Goal: Information Seeking & Learning: Learn about a topic

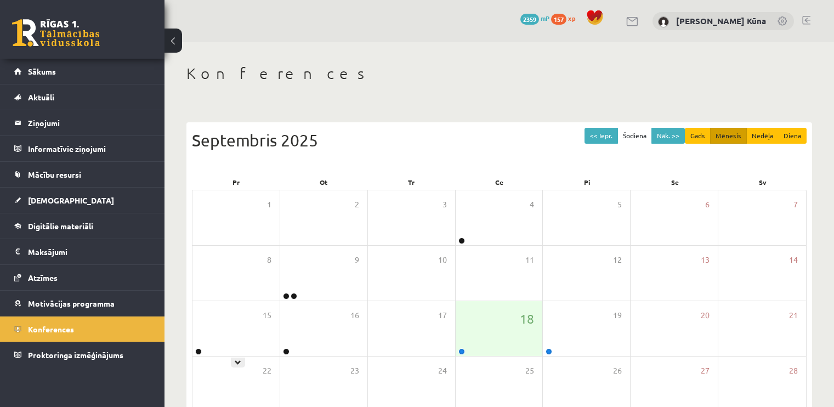
scroll to position [116, 0]
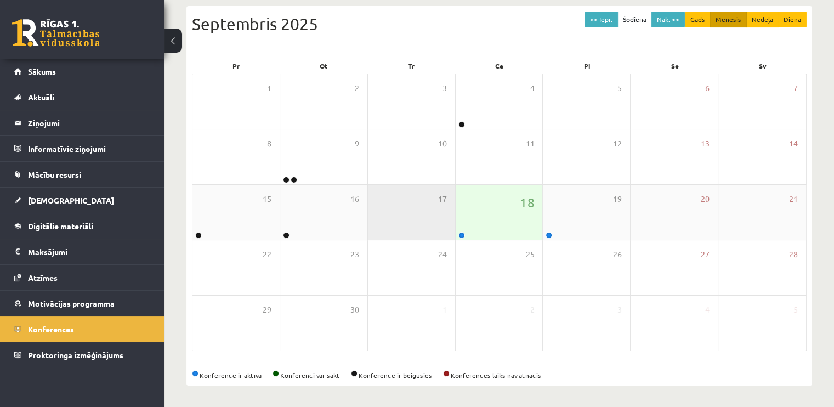
click at [417, 229] on div "17" at bounding box center [411, 212] width 87 height 55
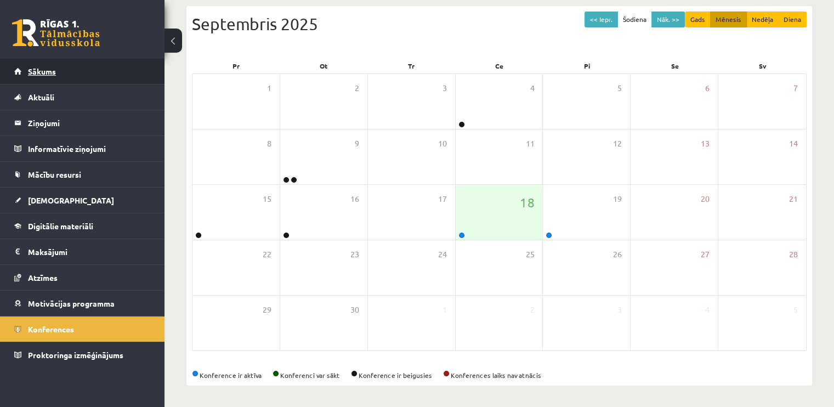
click at [107, 70] on link "Sākums" at bounding box center [82, 71] width 137 height 25
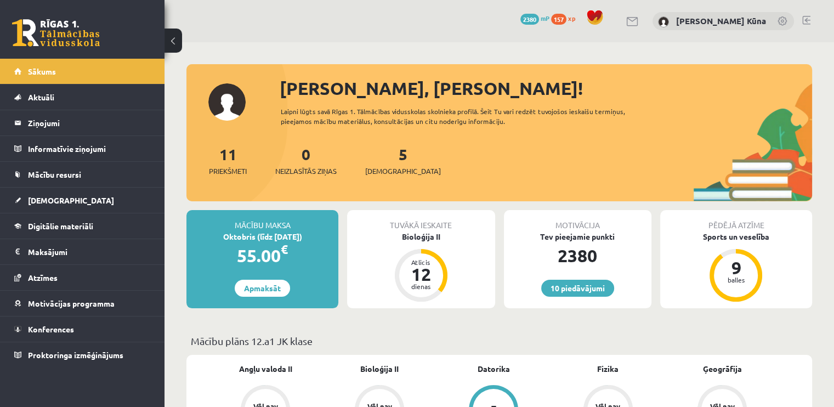
click at [807, 14] on div "10 Dāvanas 2380 mP 157 xp Anna Konstance Kūna" at bounding box center [500, 21] width 670 height 42
click at [801, 20] on div "10 Dāvanas 2380 mP 157 xp Anna Konstance Kūna" at bounding box center [500, 21] width 670 height 42
click at [70, 83] on link "Sākums" at bounding box center [82, 71] width 137 height 25
click at [61, 328] on span "Konferences" at bounding box center [51, 329] width 46 height 10
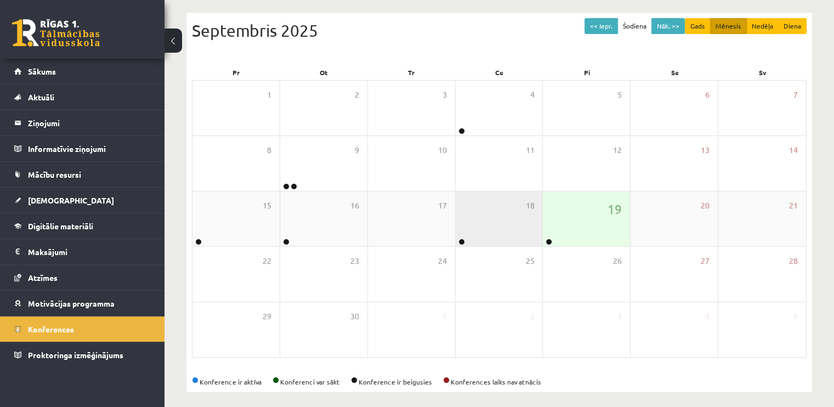
scroll to position [116, 0]
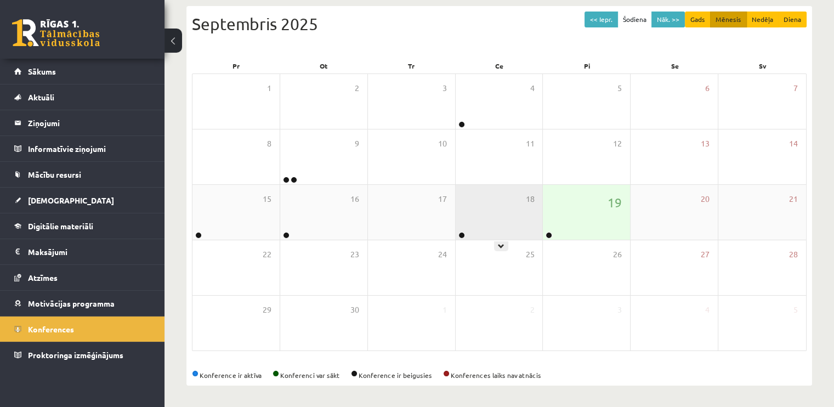
click at [492, 199] on div "18" at bounding box center [499, 212] width 87 height 55
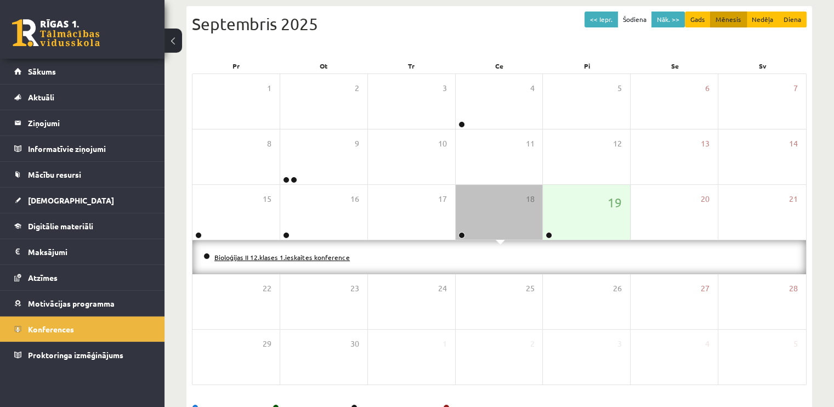
click at [273, 257] on link "Bioloģijas II 12.klases 1.ieskaites konference" at bounding box center [281, 257] width 135 height 9
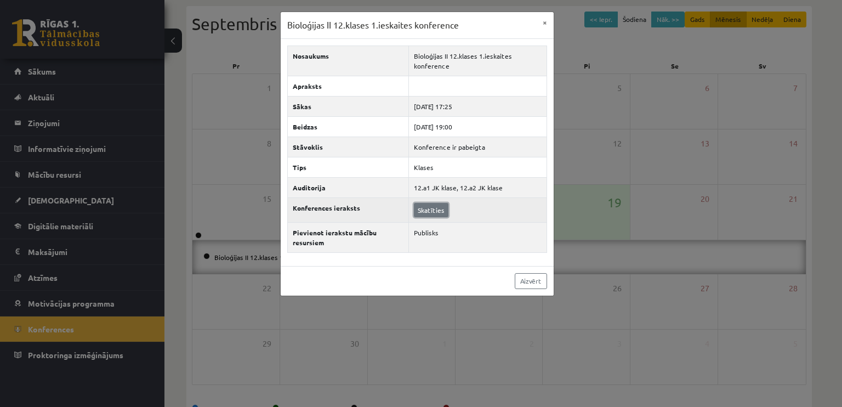
click at [438, 209] on link "Skatīties" at bounding box center [431, 210] width 35 height 14
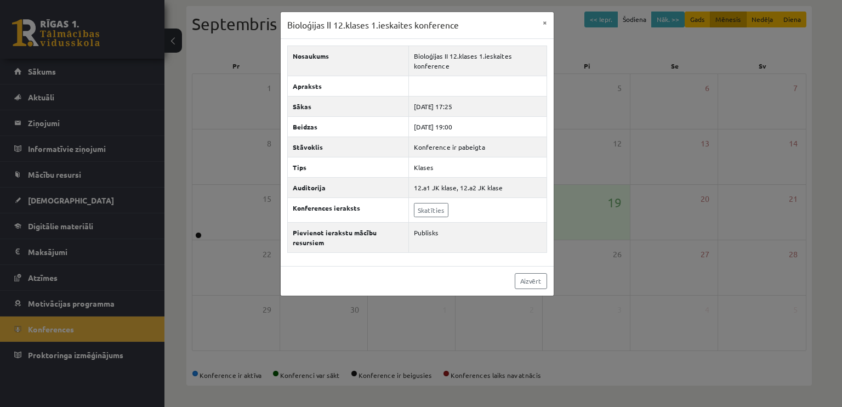
click at [355, 326] on div "Bioloģijas II 12.klases 1.ieskaites konference × Nosaukums Bioloģijas II 12.kla…" at bounding box center [421, 203] width 842 height 407
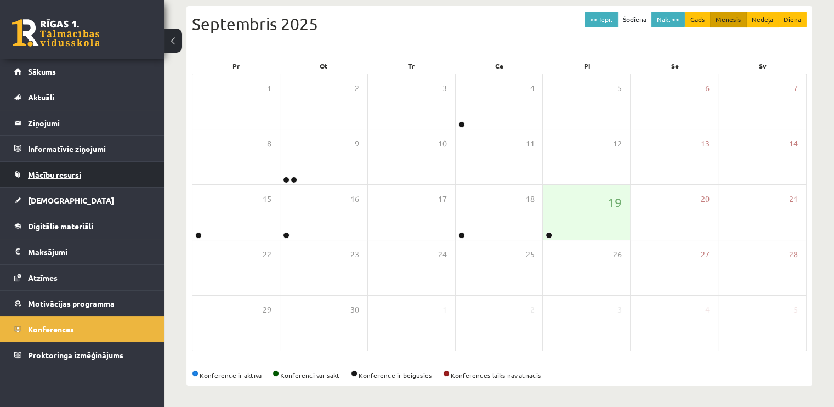
click at [93, 169] on link "Mācību resursi" at bounding box center [82, 174] width 137 height 25
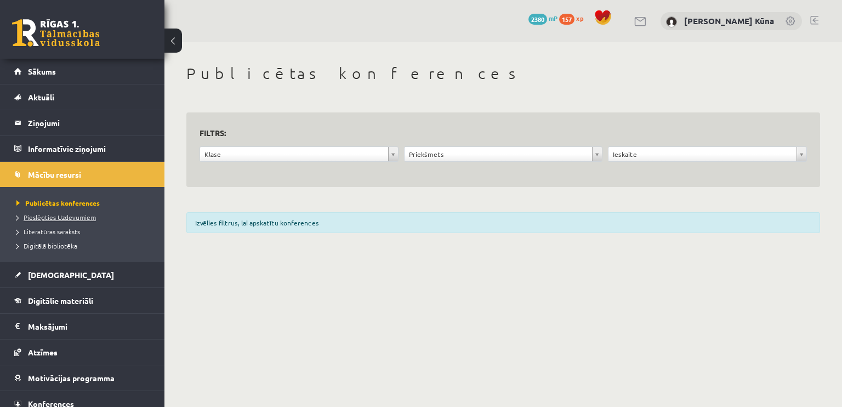
click at [86, 216] on span "Pieslēgties Uzdevumiem" at bounding box center [56, 217] width 80 height 9
click at [57, 307] on link "Digitālie materiāli" at bounding box center [82, 300] width 137 height 25
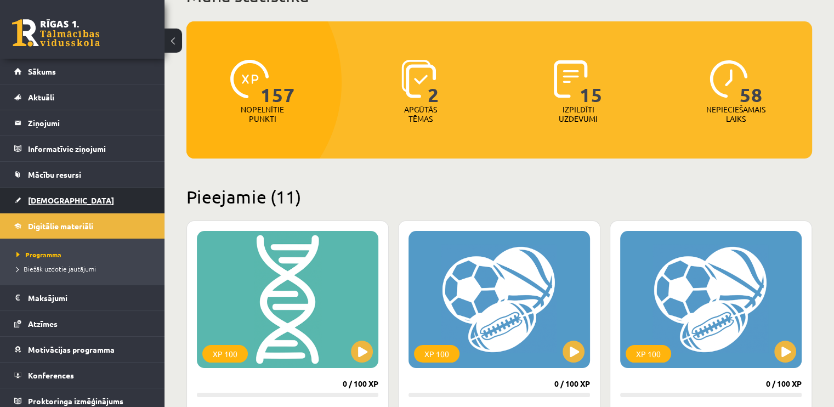
scroll to position [110, 0]
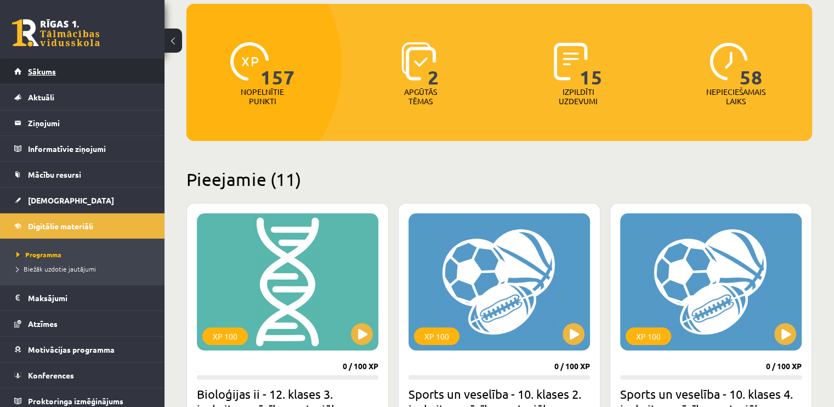
click at [81, 72] on link "Sākums" at bounding box center [82, 71] width 137 height 25
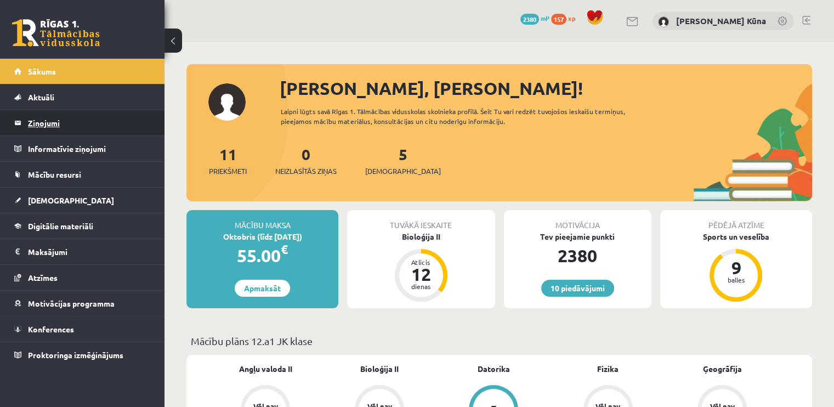
click at [89, 126] on legend "Ziņojumi 0" at bounding box center [89, 122] width 123 height 25
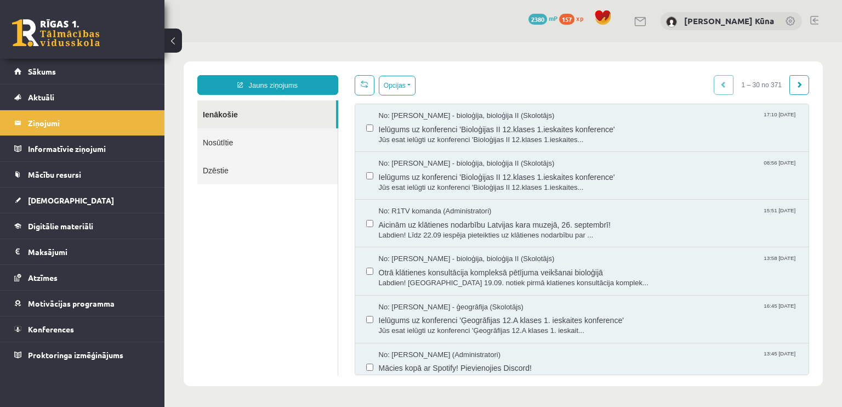
click at [233, 146] on link "Nosūtītie" at bounding box center [267, 142] width 140 height 28
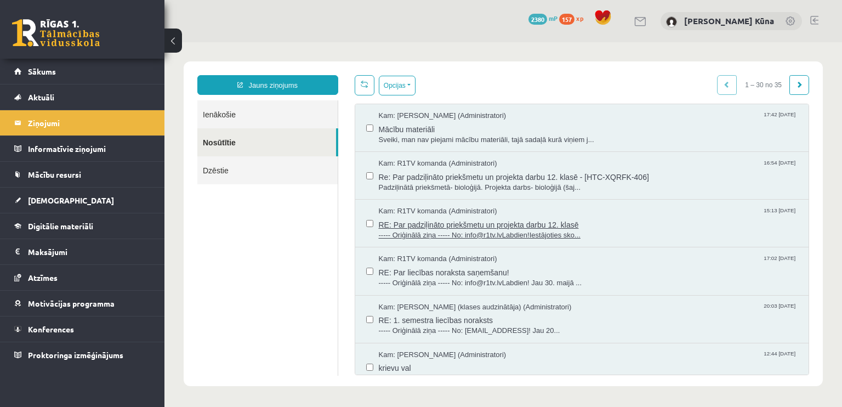
click at [471, 237] on span "----- Oriģinālā ziņa ----- No: info@r1tv.lvLabdien!Iestājoties sko..." at bounding box center [589, 235] width 420 height 10
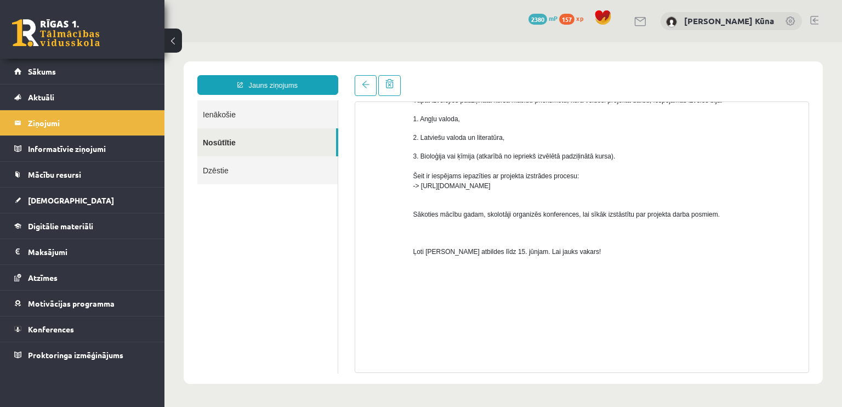
scroll to position [165, 0]
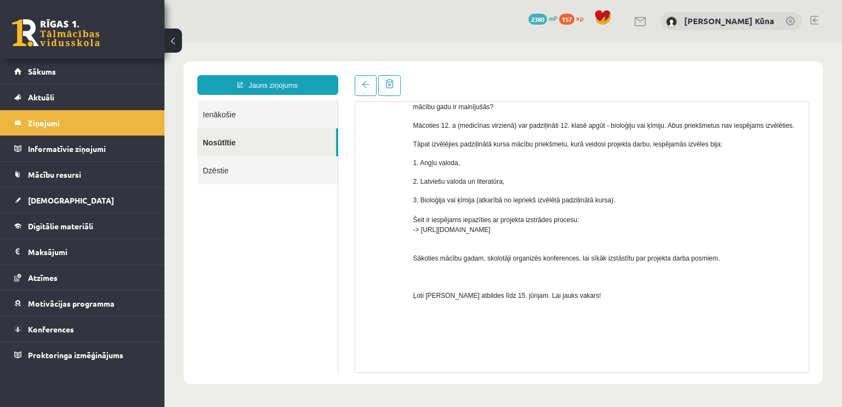
click at [277, 145] on link "Nosūtītie" at bounding box center [266, 142] width 139 height 28
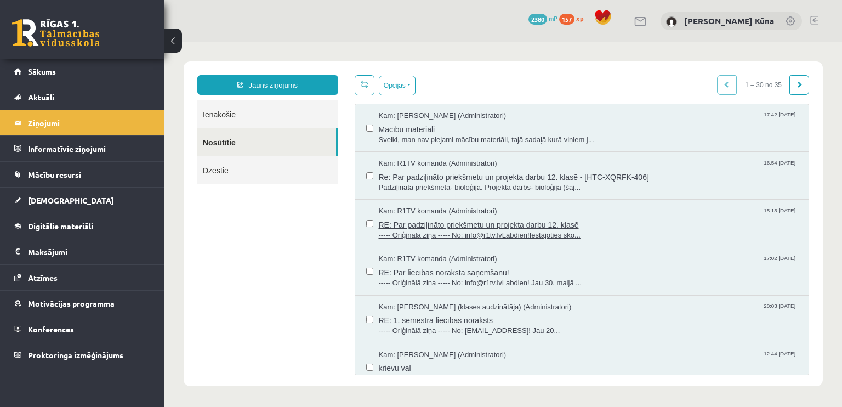
scroll to position [0, 0]
click at [449, 183] on span "Padziļinātā priekšmetā- bioloģijā. Projekta darbs- bioloģijā (šaj..." at bounding box center [589, 188] width 420 height 10
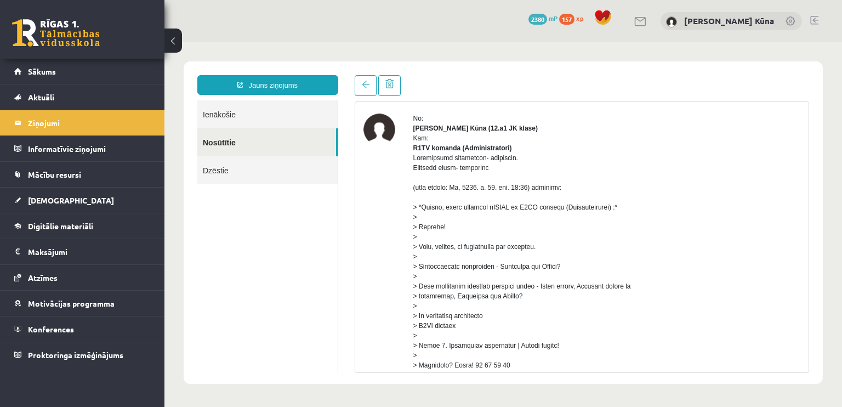
scroll to position [55, 0]
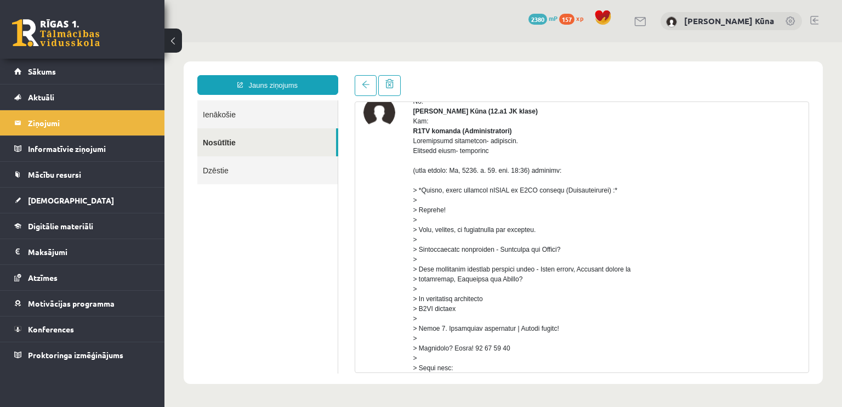
click at [224, 142] on link "Nosūtītie" at bounding box center [266, 142] width 139 height 28
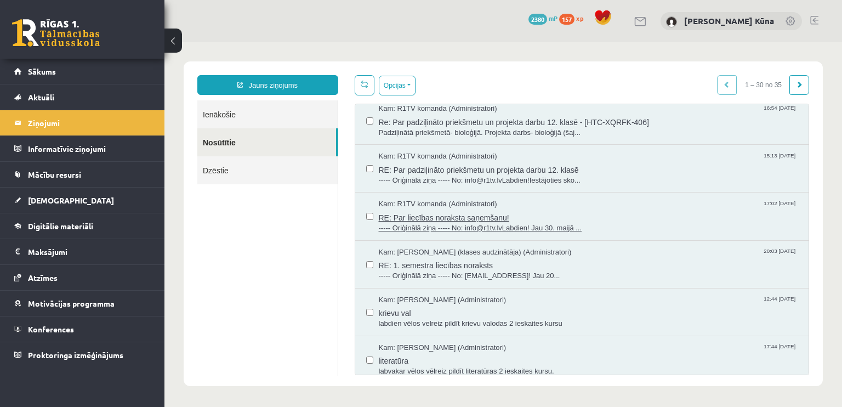
scroll to position [0, 0]
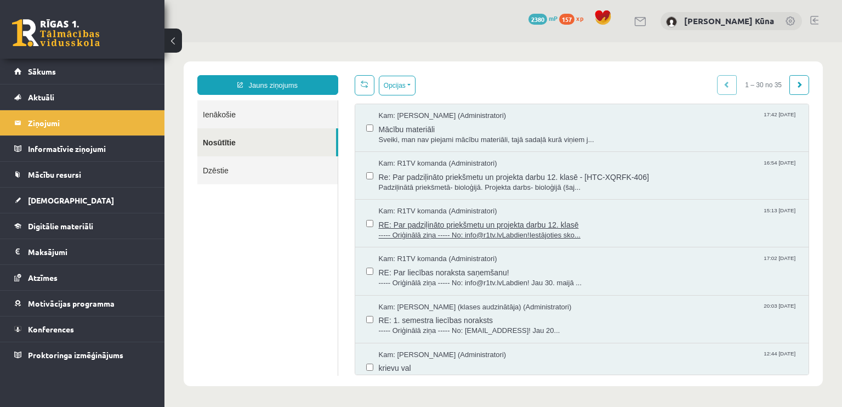
click at [461, 234] on span "----- Oriģinālā ziņa ----- No: info@r1tv.lvLabdien!Iestājoties sko..." at bounding box center [589, 235] width 420 height 10
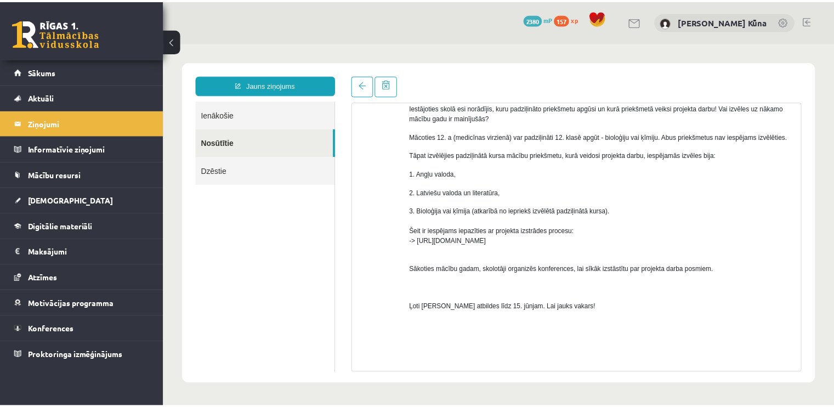
scroll to position [219, 0]
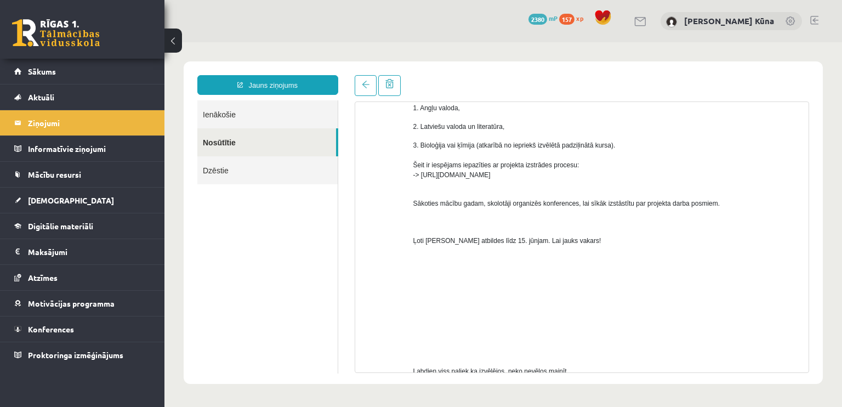
click at [428, 174] on span "3. Bioloģija vai ķīmija (atkarībā no iepriekš izvēlētā padziļinātā kursa). Šeit…" at bounding box center [514, 159] width 202 height 37
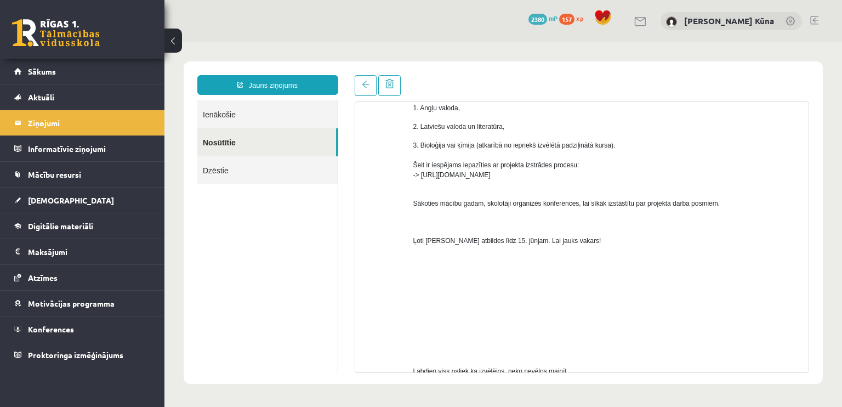
click at [429, 184] on div "----- Oriģinālā ziņa ----- No: info@r1tv.lv Labdien! Iestājoties skolā esi norā…" at bounding box center [607, 182] width 388 height 423
drag, startPoint x: 423, startPoint y: 173, endPoint x: 618, endPoint y: 180, distance: 195.3
click at [618, 180] on div "----- Oriģinālā ziņa ----- No: info@r1tv.lv Labdien! Iestājoties skolā esi norā…" at bounding box center [607, 182] width 388 height 423
copy span "https://www.skola2030.lv/lv/skolotajiem/projekta-darbs"
click at [66, 222] on span "Digitālie materiāli" at bounding box center [60, 226] width 65 height 10
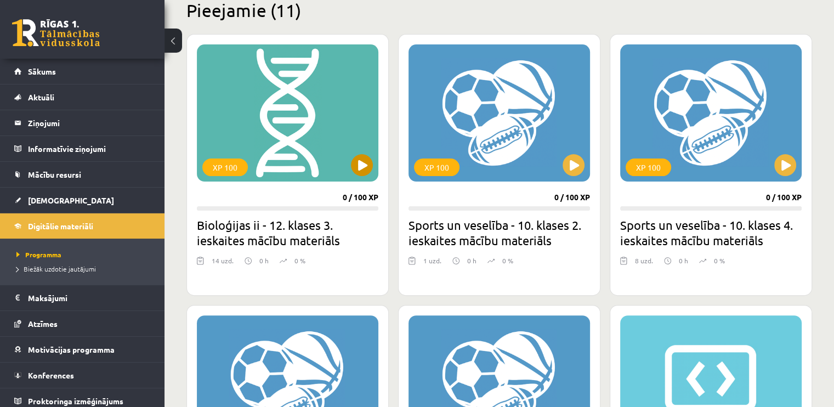
scroll to position [274, 0]
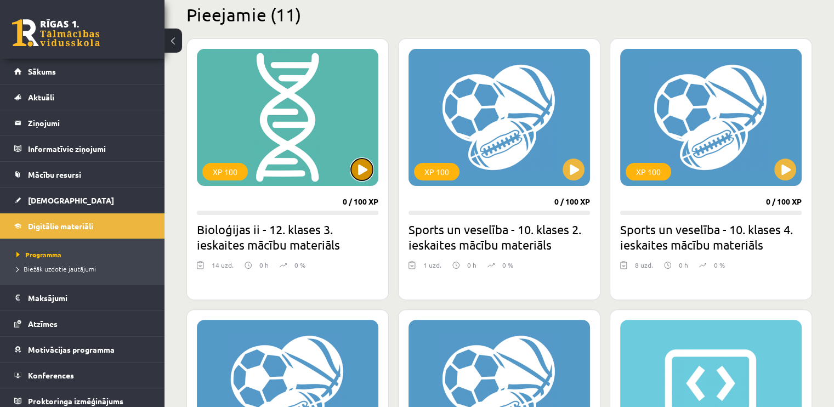
click at [361, 171] on button at bounding box center [362, 169] width 22 height 22
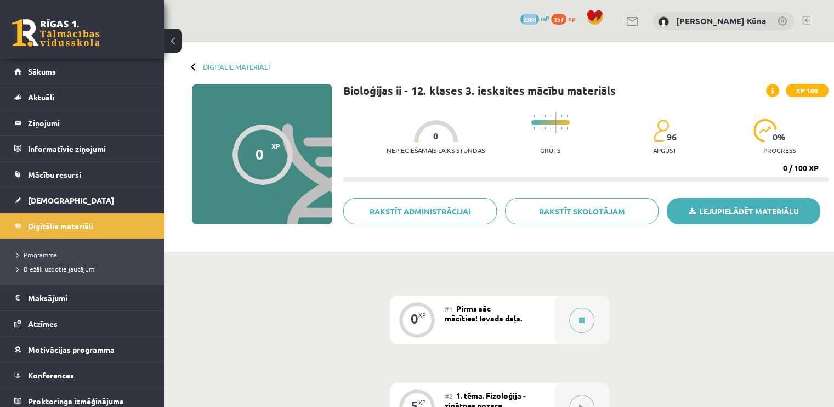
click at [702, 212] on link "Lejupielādēt materiālu" at bounding box center [744, 211] width 154 height 26
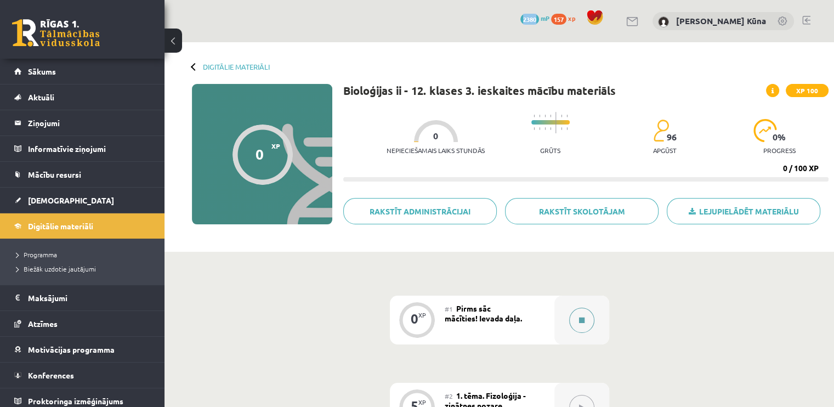
click at [585, 321] on button at bounding box center [581, 320] width 25 height 25
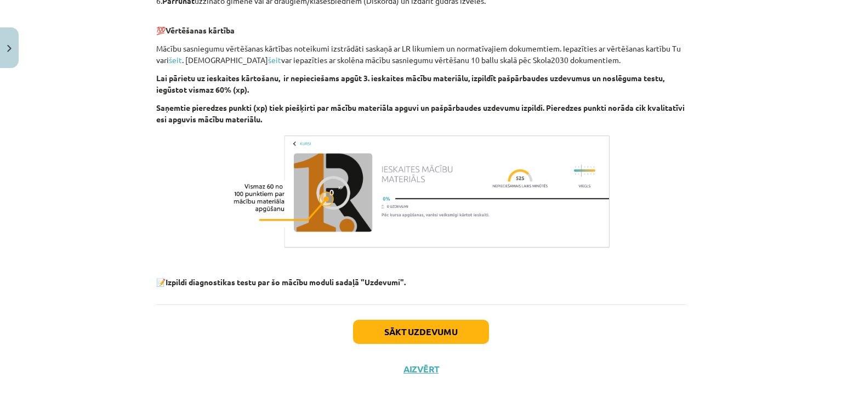
scroll to position [763, 0]
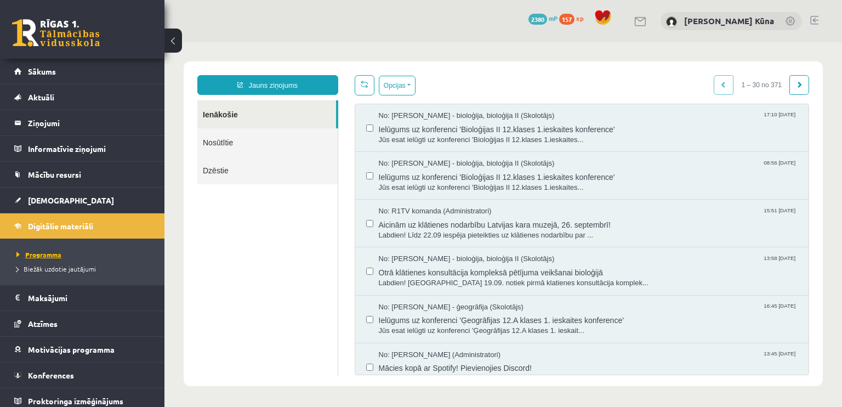
click at [54, 254] on span "Programma" at bounding box center [38, 254] width 45 height 9
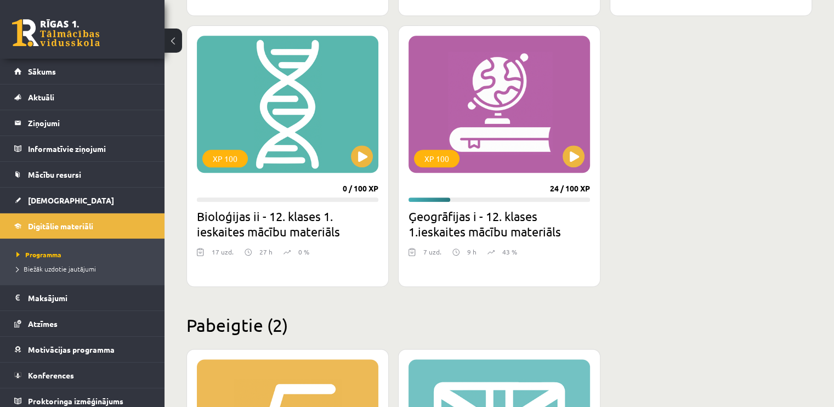
scroll to position [1261, 0]
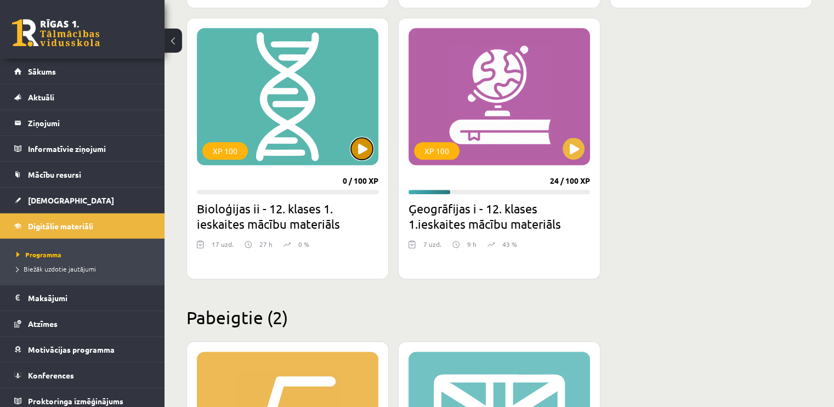
click at [359, 150] on button at bounding box center [362, 149] width 22 height 22
click at [333, 129] on div "XP 100" at bounding box center [288, 96] width 182 height 137
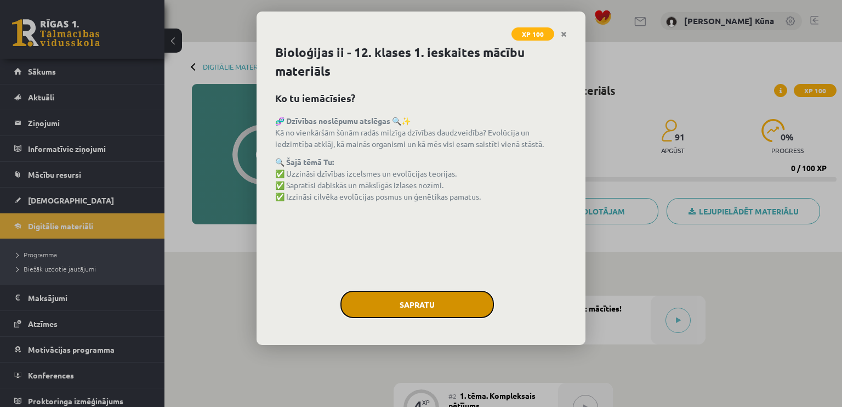
click at [445, 299] on button "Sapratu" at bounding box center [418, 304] width 154 height 27
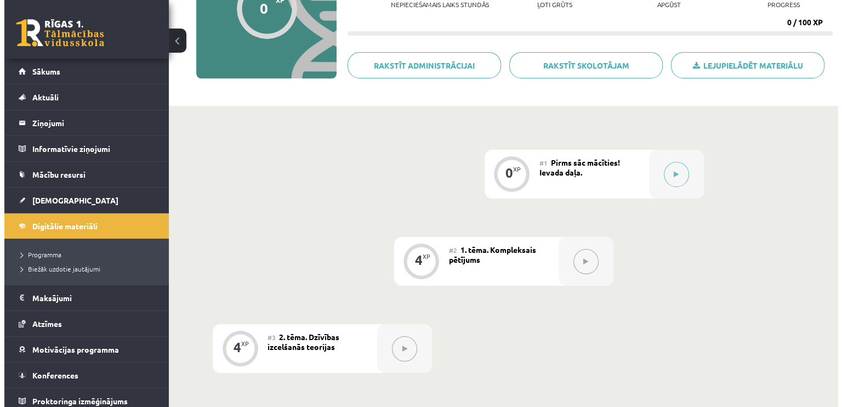
scroll to position [165, 0]
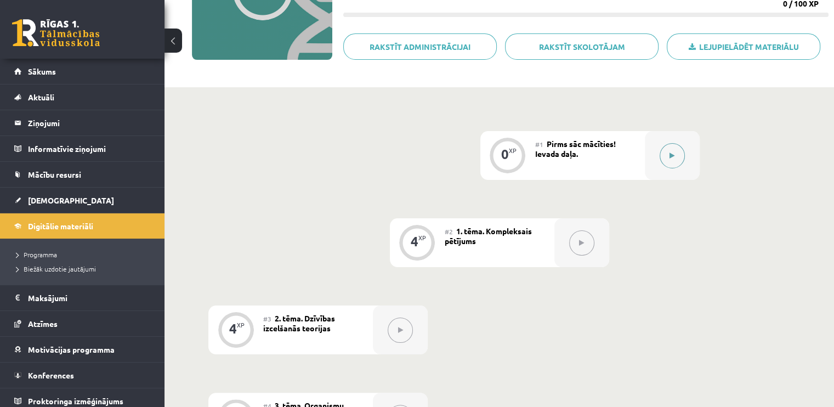
click at [671, 155] on icon at bounding box center [672, 155] width 5 height 7
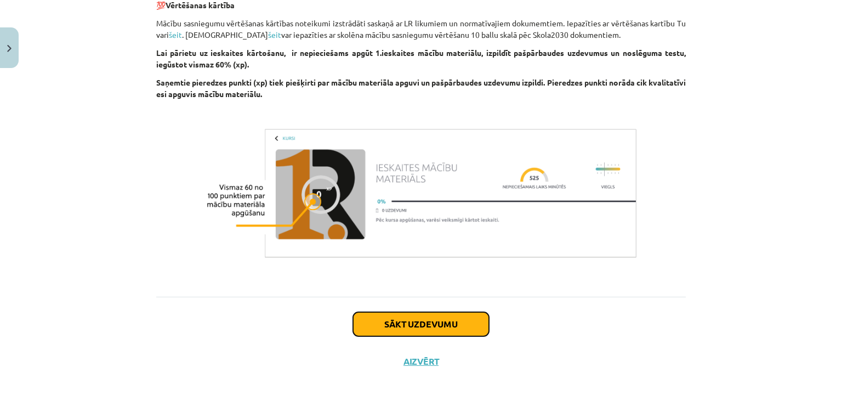
click at [467, 325] on button "Sākt uzdevumu" at bounding box center [421, 324] width 136 height 24
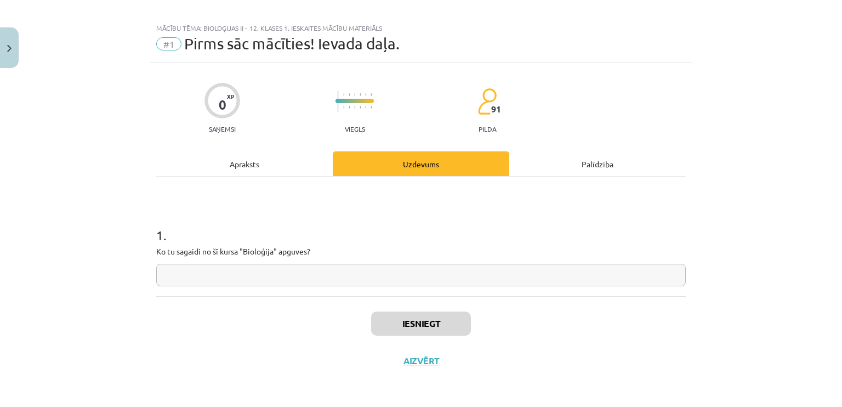
scroll to position [9, 0]
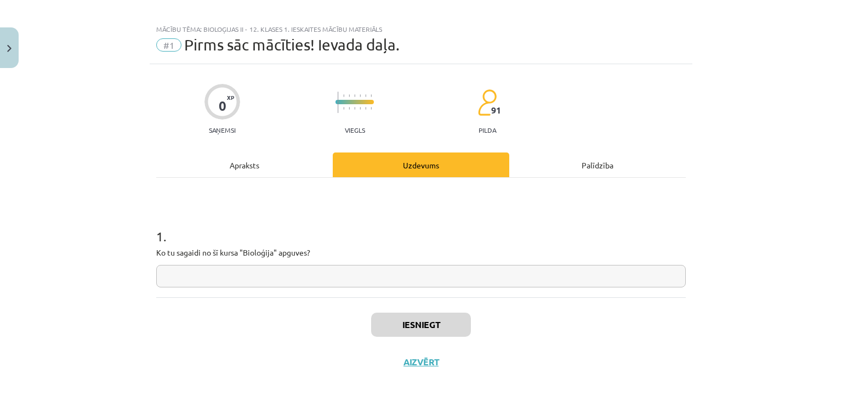
click at [439, 278] on input "text" at bounding box center [421, 276] width 530 height 22
type input "*"
click at [416, 318] on button "Iesniegt" at bounding box center [421, 325] width 100 height 24
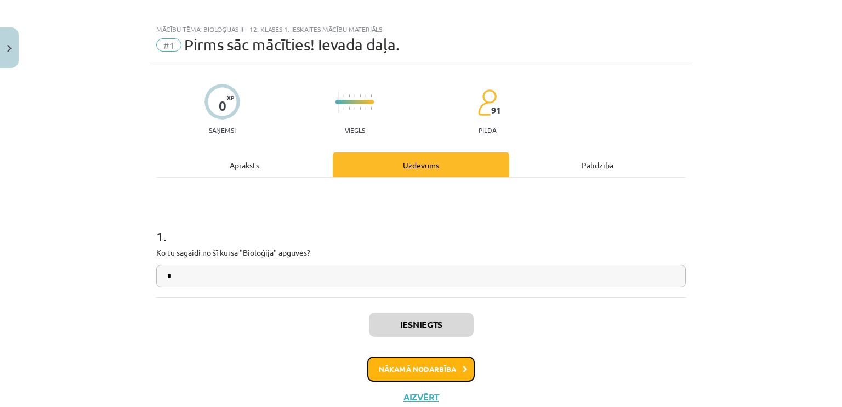
click at [435, 361] on button "Nākamā nodarbība" at bounding box center [420, 368] width 107 height 25
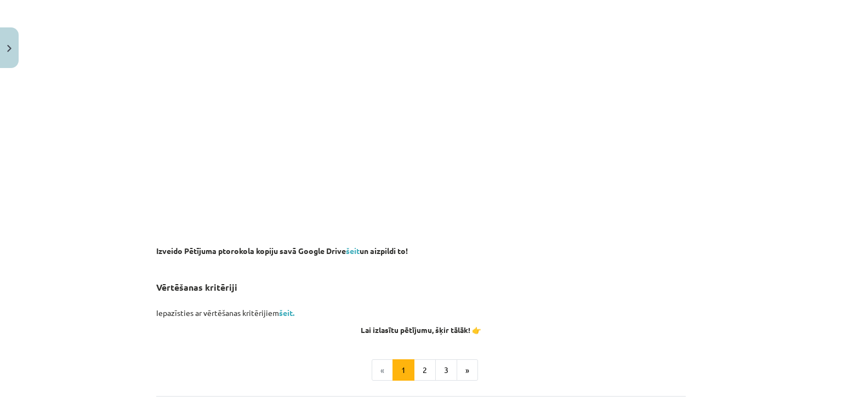
scroll to position [795, 0]
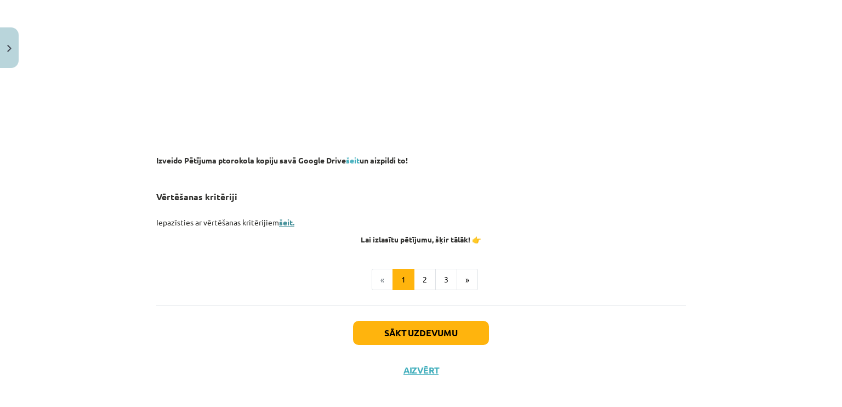
click at [285, 220] on link "šeit." at bounding box center [286, 222] width 15 height 10
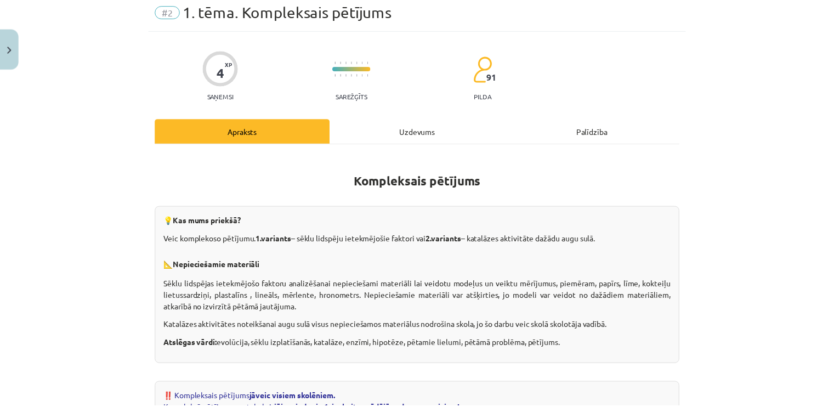
scroll to position [0, 0]
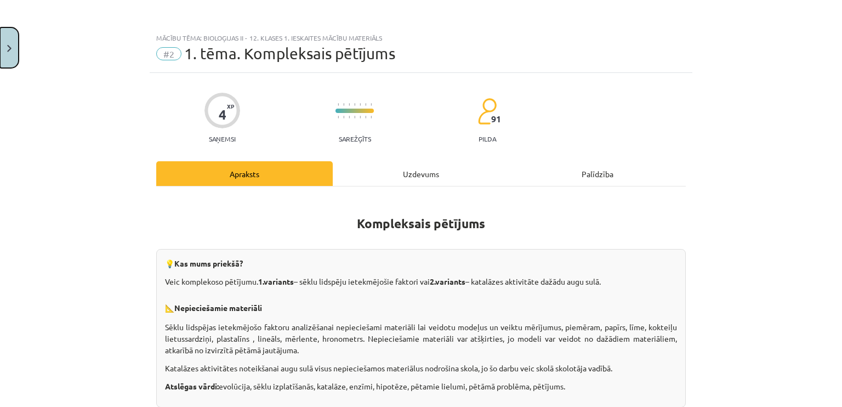
click at [1, 39] on button "Close" at bounding box center [9, 47] width 19 height 41
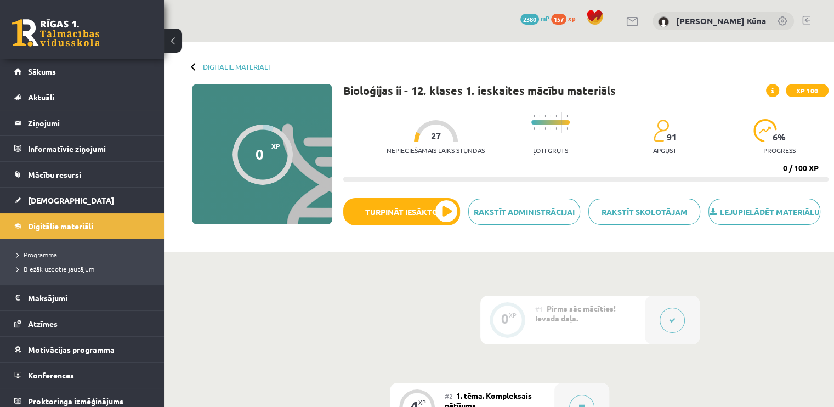
click at [805, 17] on link at bounding box center [806, 20] width 8 height 9
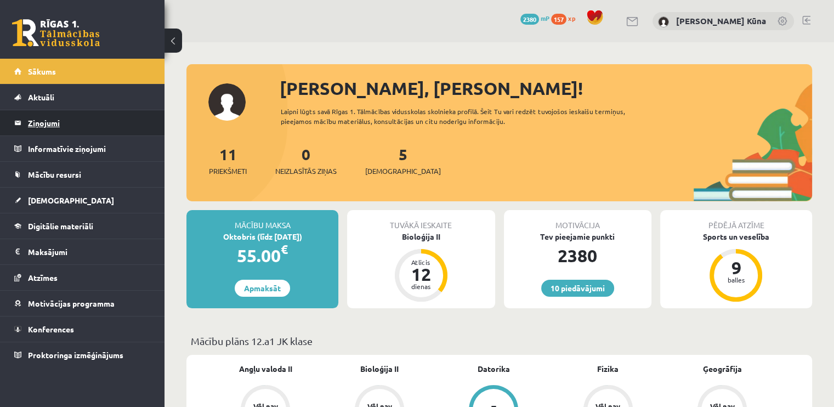
click at [29, 127] on legend "Ziņojumi 0" at bounding box center [89, 122] width 123 height 25
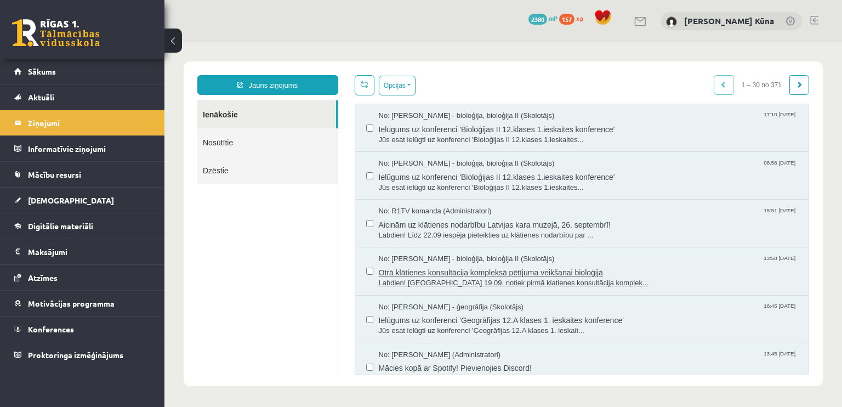
click at [441, 264] on span "Otrā klātienes konsultācija kompleksā pētījuma veikšanai bioloģijā" at bounding box center [589, 271] width 420 height 14
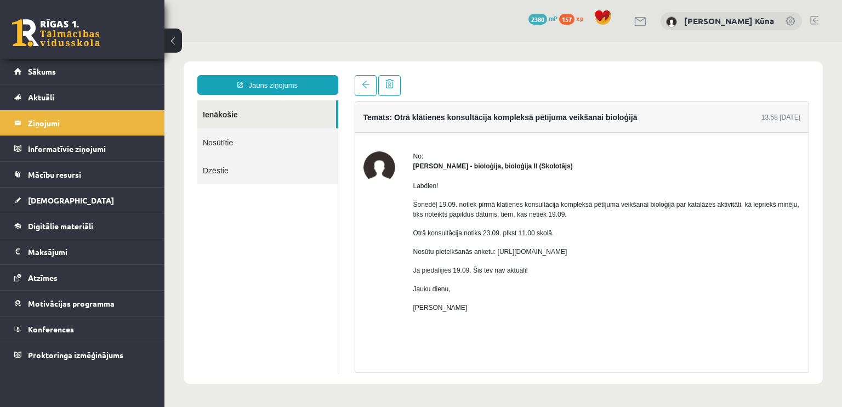
click at [58, 120] on legend "Ziņojumi 0" at bounding box center [89, 122] width 123 height 25
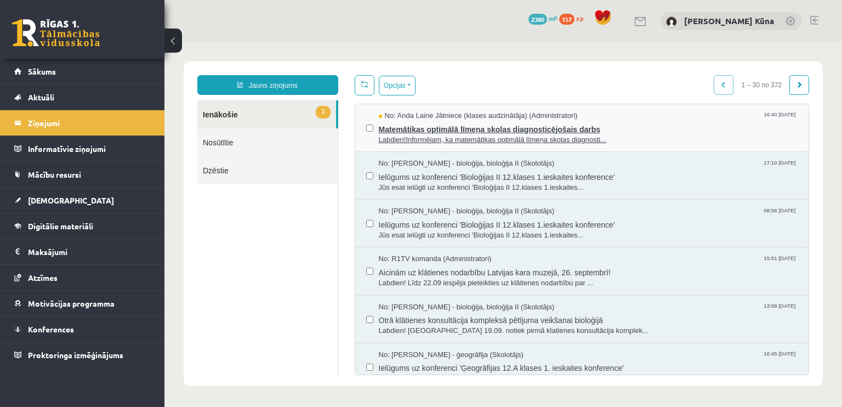
click at [489, 132] on span "Matemātikas optimālā līmeņa skolas diagnosticējošais darbs" at bounding box center [589, 128] width 420 height 14
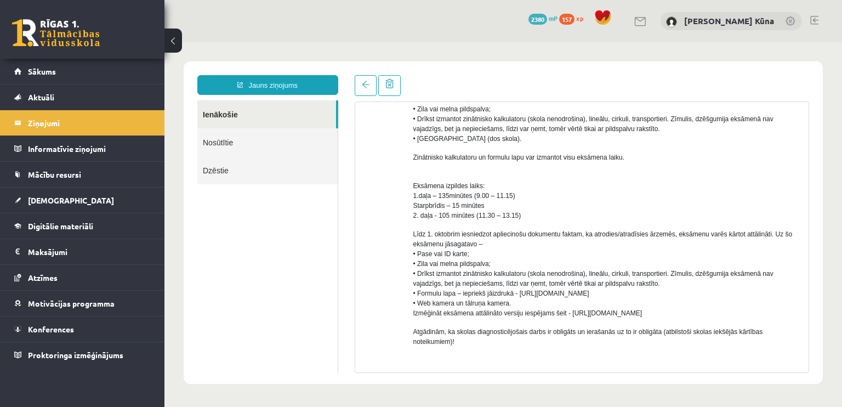
scroll to position [274, 0]
